Goal: Task Accomplishment & Management: Manage account settings

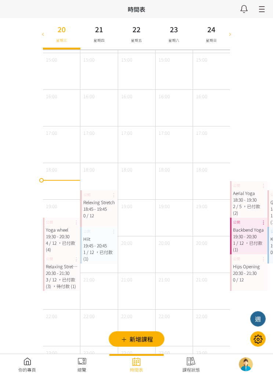
scroll to position [322, 0]
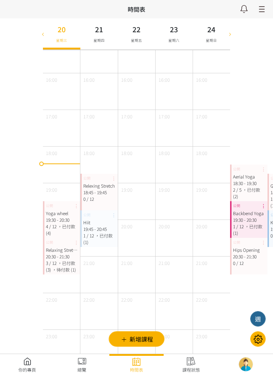
click at [63, 257] on div "20:30 - 21:30" at bounding box center [62, 256] width 32 height 7
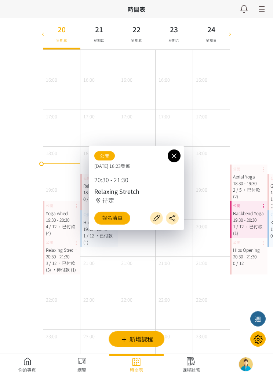
click at [117, 225] on link "報名清單" at bounding box center [112, 218] width 36 height 13
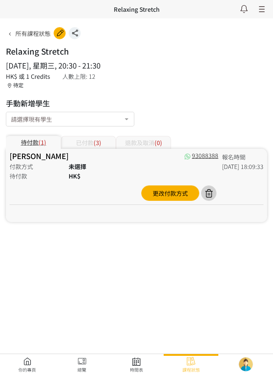
click at [90, 141] on div "已付款 (3)" at bounding box center [88, 142] width 55 height 13
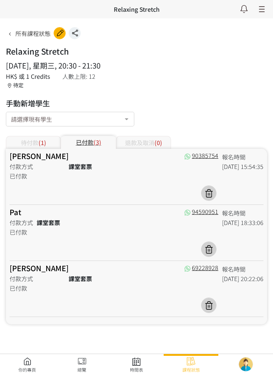
click at [138, 368] on link at bounding box center [136, 365] width 55 height 16
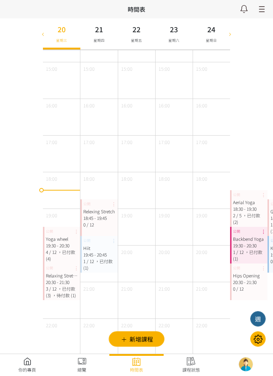
scroll to position [322, 0]
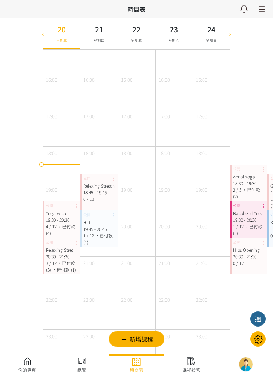
click at [56, 224] on div "4 / 12 ，已付款 (4)" at bounding box center [62, 229] width 32 height 13
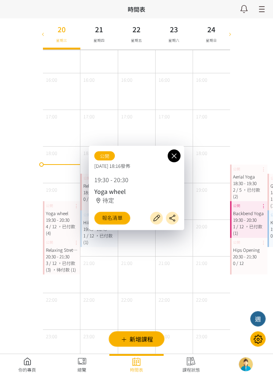
click at [122, 225] on link "報名清單" at bounding box center [112, 218] width 36 height 13
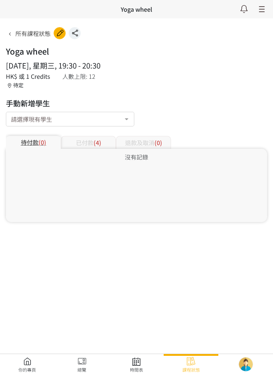
click at [81, 141] on div "已付款 (4)" at bounding box center [88, 142] width 55 height 13
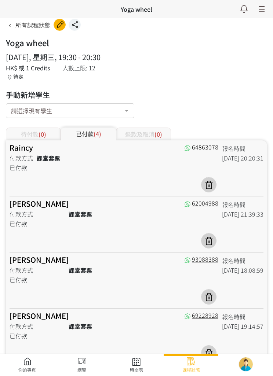
scroll to position [20, 0]
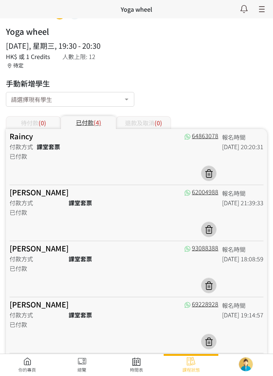
click at [136, 373] on link at bounding box center [136, 365] width 55 height 16
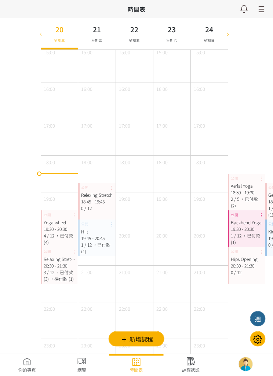
scroll to position [322, 2]
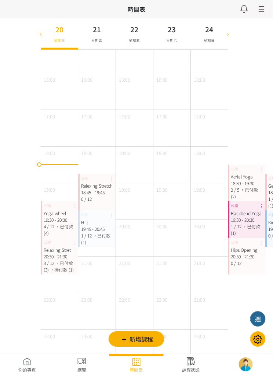
click at [45, 32] on icon at bounding box center [41, 34] width 8 height 6
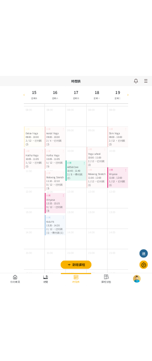
scroll to position [0, 0]
